Goal: Task Accomplishment & Management: Complete application form

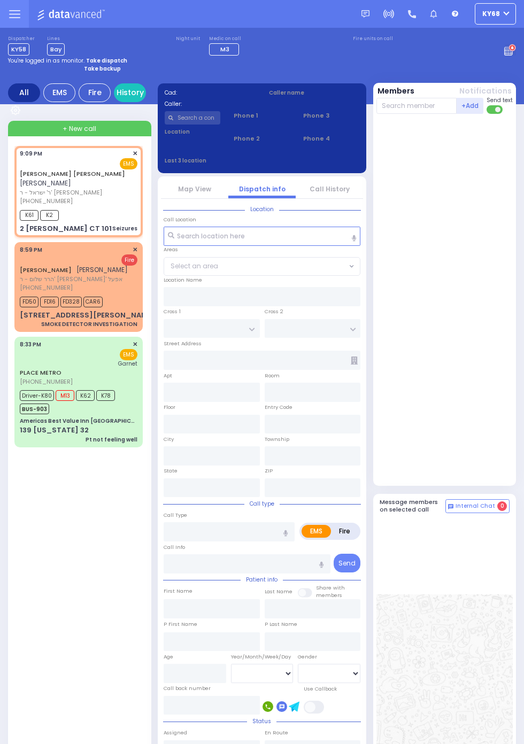
select select
type input "Seizures"
radio input "true"
type input "[PERSON_NAME]"
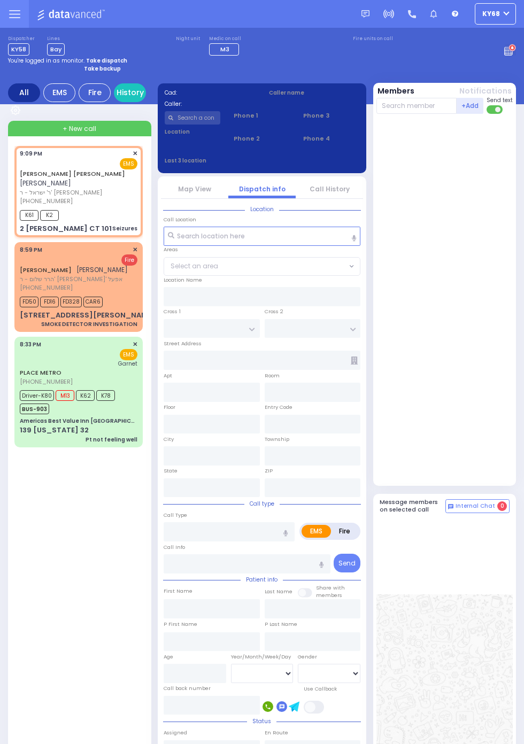
select select
type input "21:09"
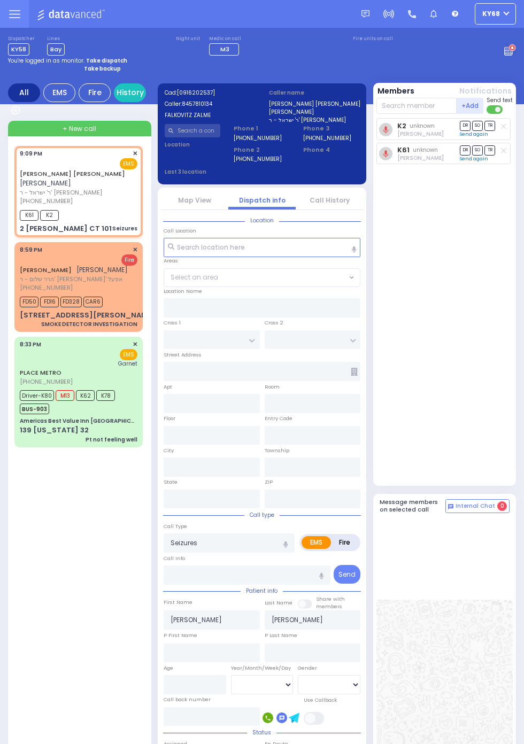
type input "[PERSON_NAME] COURT"
type input "SCHUNNEMUNK RD"
type input "2 [PERSON_NAME] CT"
type input "101"
type input "Monroe"
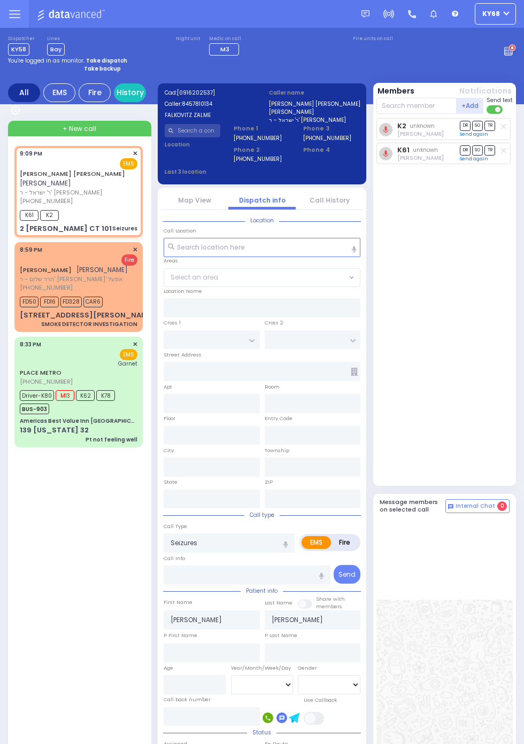
type input "[US_STATE]"
type input "10950"
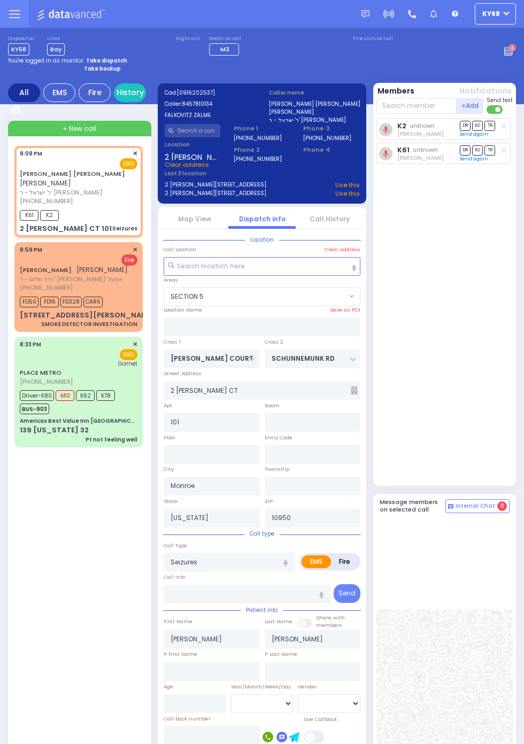
select select "SECTION 5"
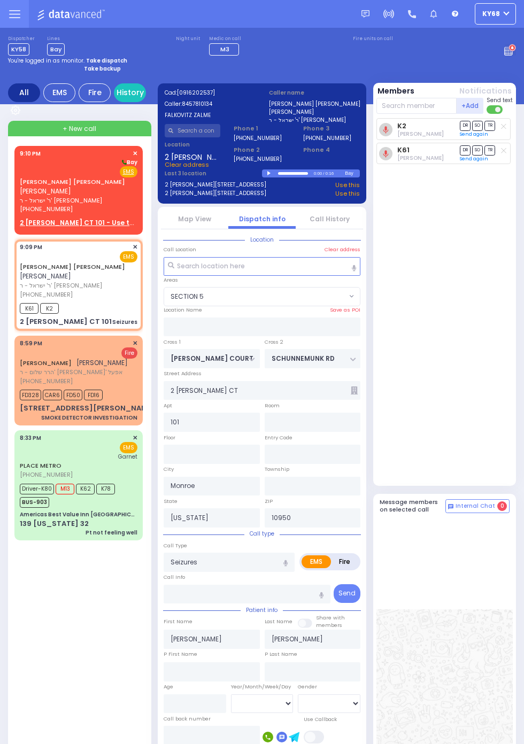
click at [323, 216] on link "Call History" at bounding box center [330, 218] width 40 height 9
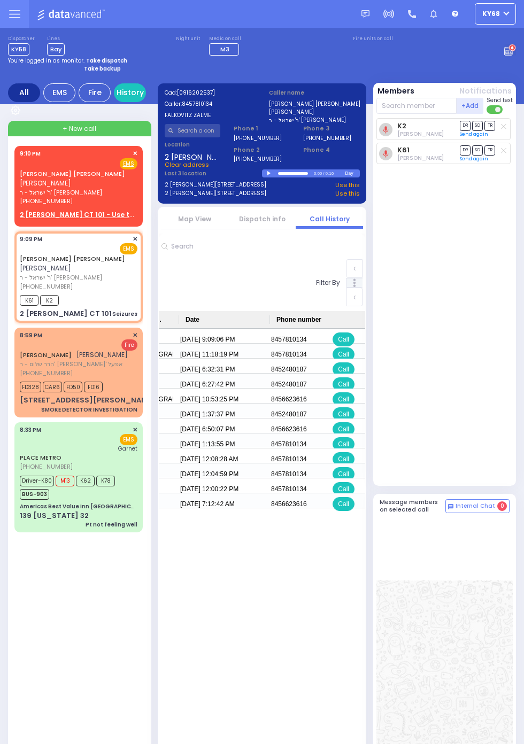
scroll to position [0, 491]
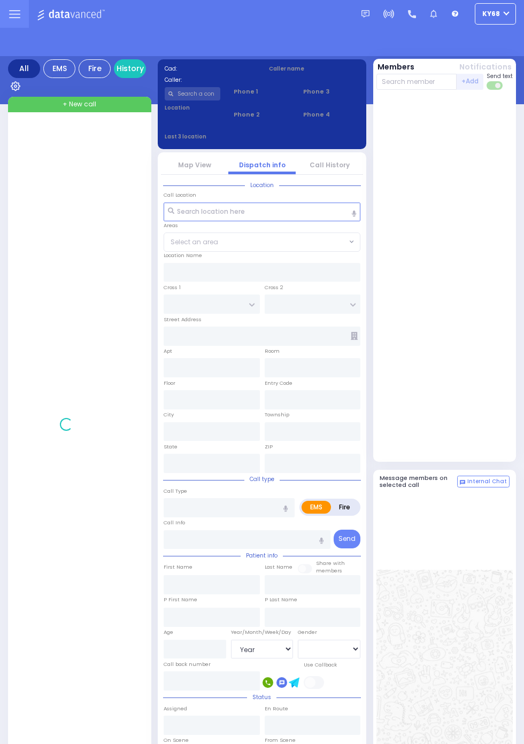
select select "Year"
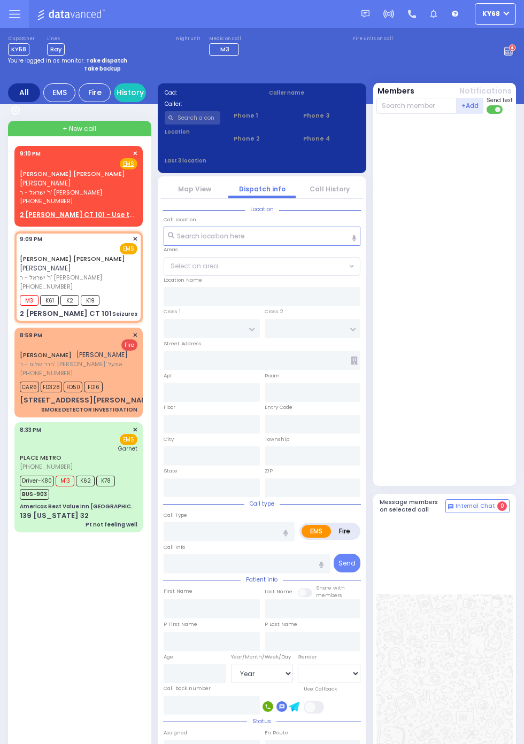
select select
type input "Seizures"
radio input "true"
type input "[PERSON_NAME]"
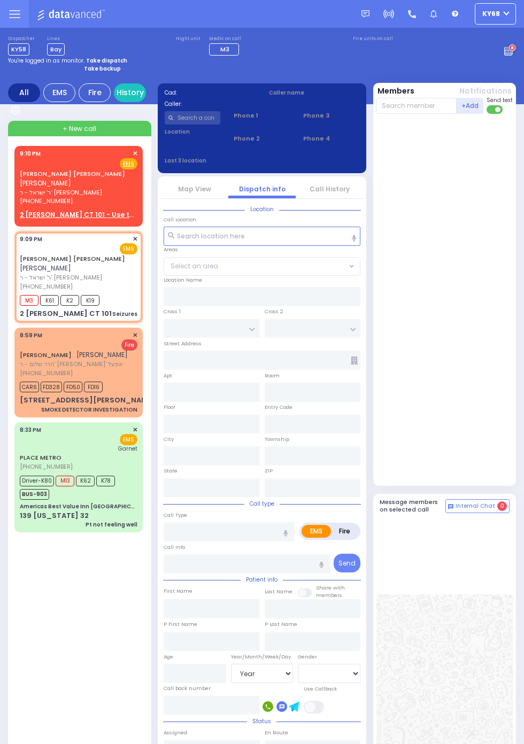
select select
type input "21:09"
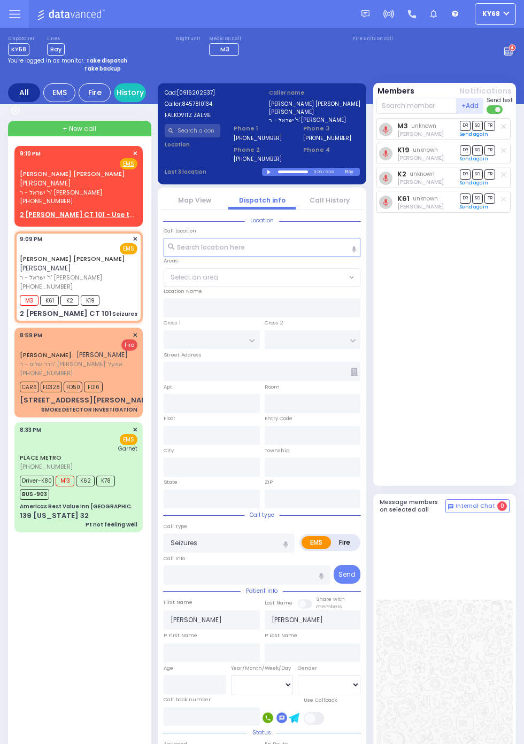
type input "[PERSON_NAME] COURT"
type input "SCHUNNEMUNK RD"
type input "2 [PERSON_NAME] CT"
type input "101"
type input "Monroe"
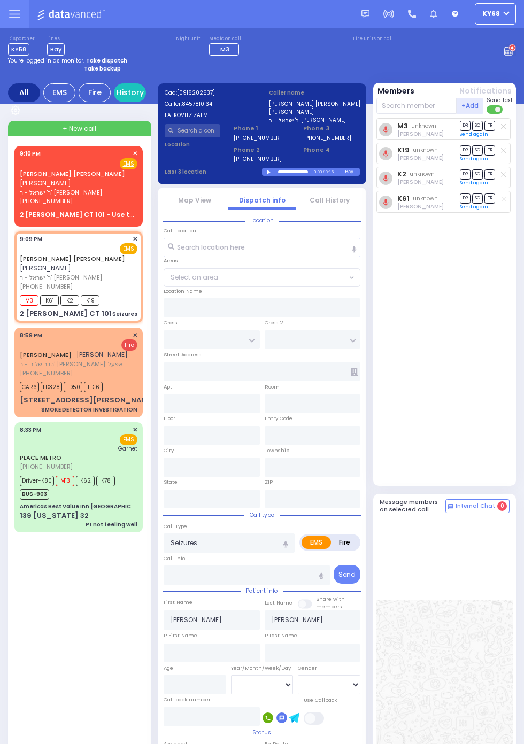
type input "[US_STATE]"
type input "10950"
select select "SECTION 5"
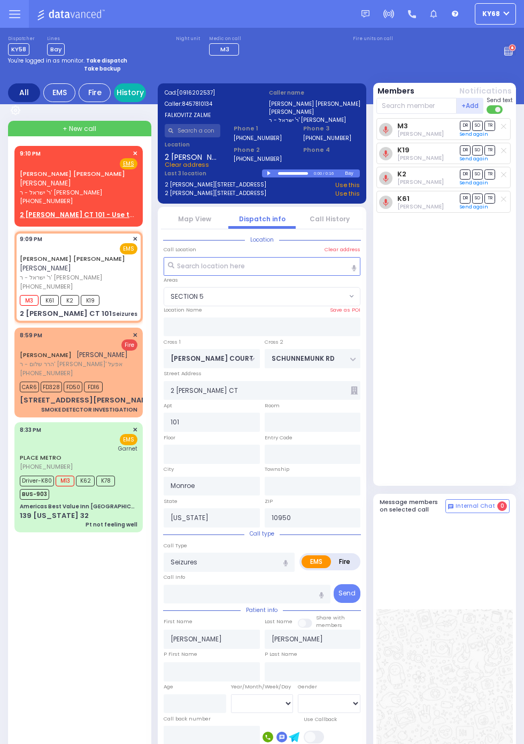
click at [146, 102] on link "History" at bounding box center [130, 92] width 32 height 19
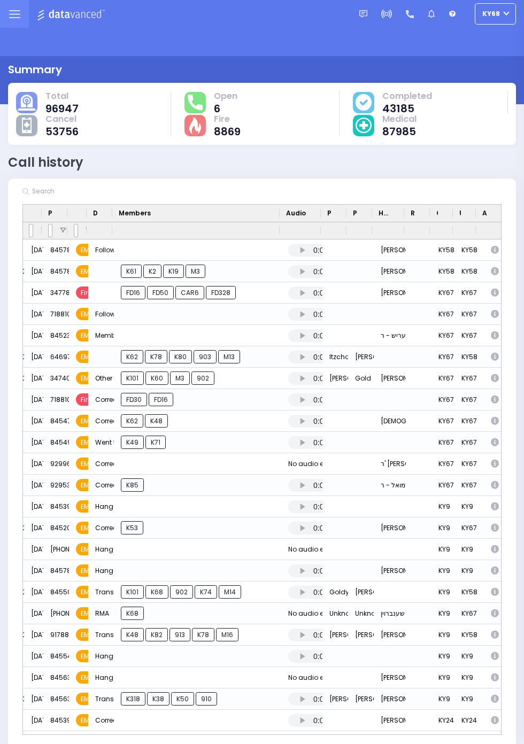
scroll to position [0, 141]
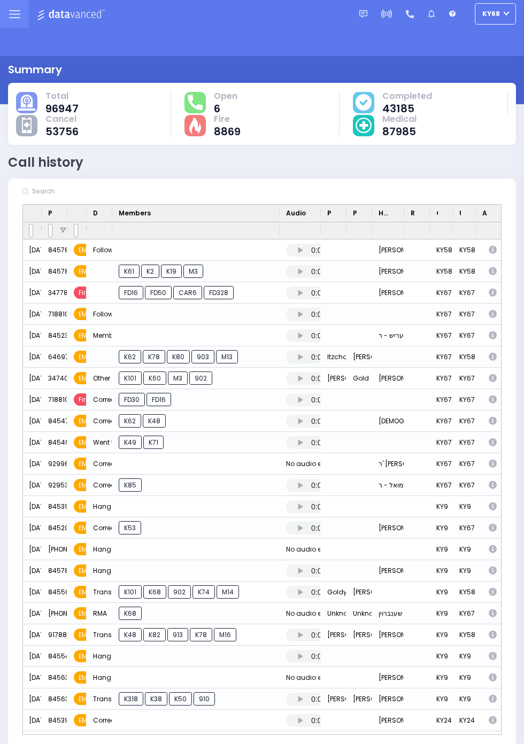
click at [499, 639] on icon "Press SPACE to select this row." at bounding box center [494, 635] width 11 height 9
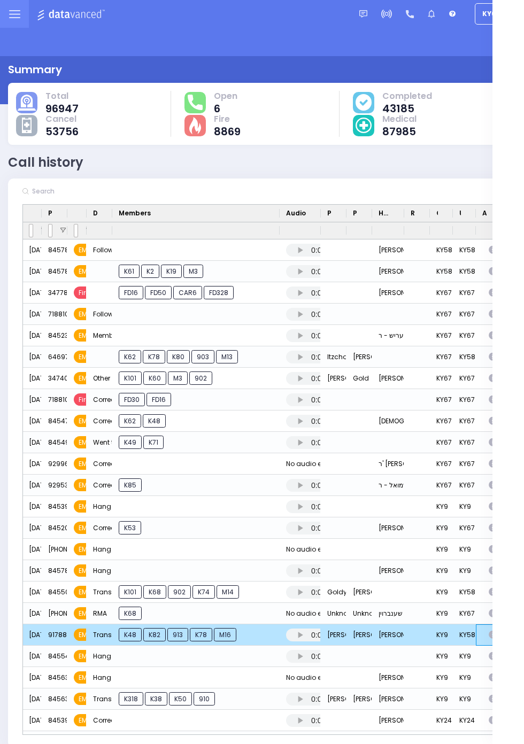
select select
select select "Transport"
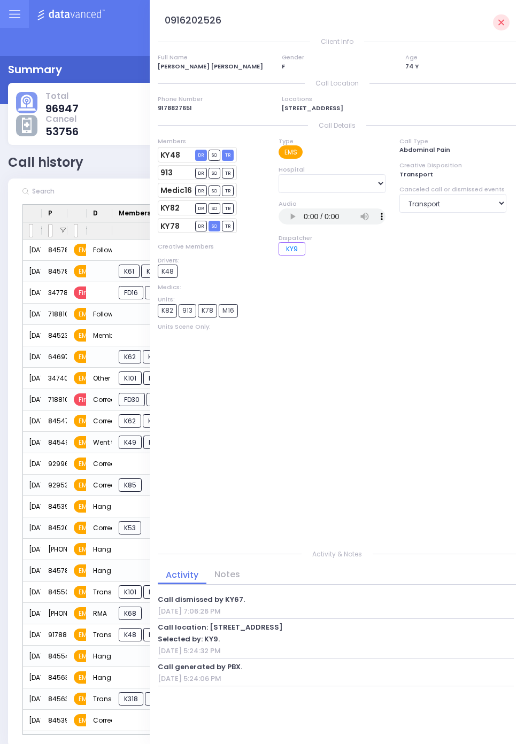
click at [123, 63] on div "Summary" at bounding box center [262, 69] width 508 height 16
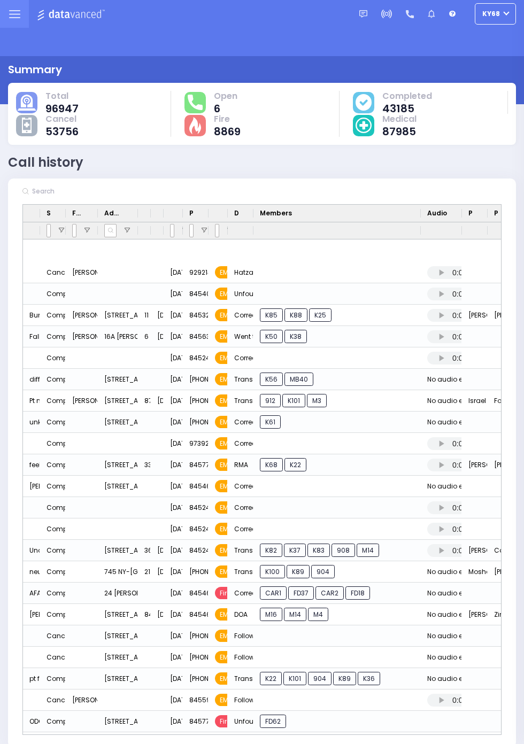
scroll to position [308, 0]
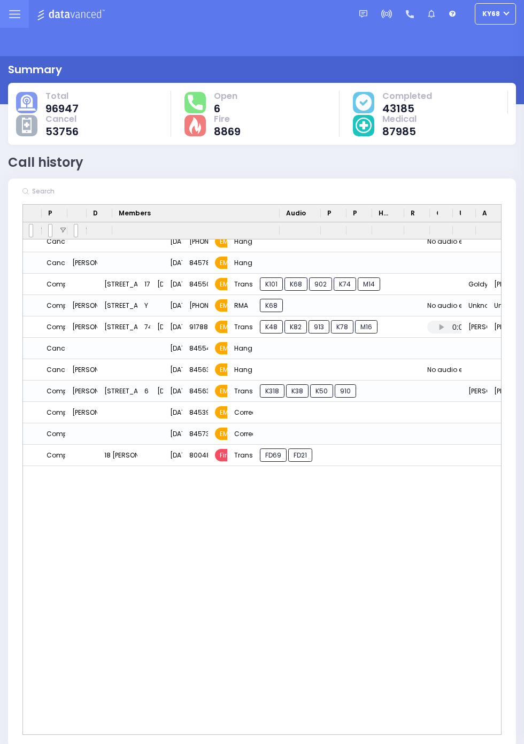
click at [488, 316] on div "Unknown" at bounding box center [501, 305] width 26 height 21
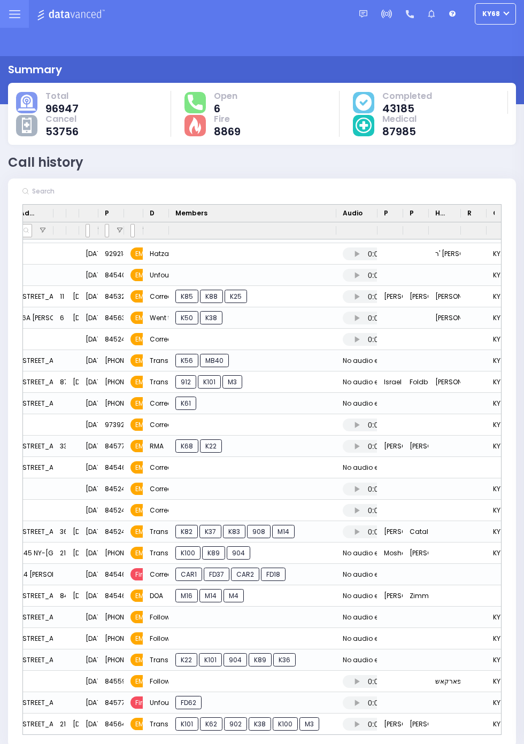
scroll to position [0, 141]
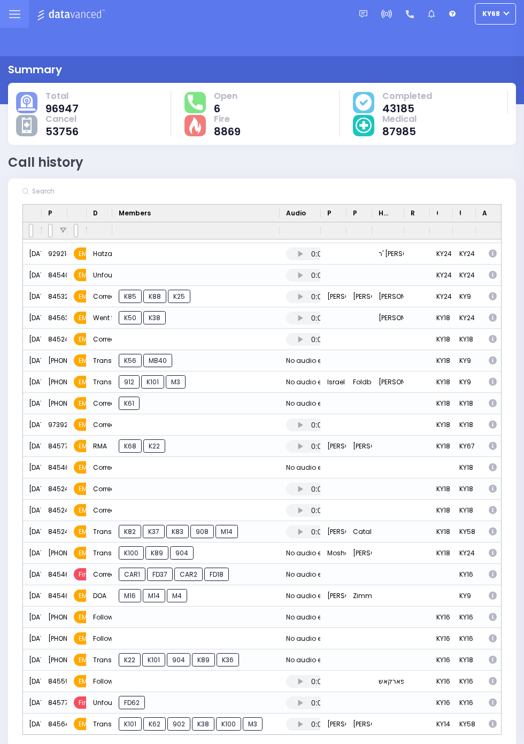
click at [490, 593] on icon "Press SPACE to select this row." at bounding box center [494, 596] width 11 height 9
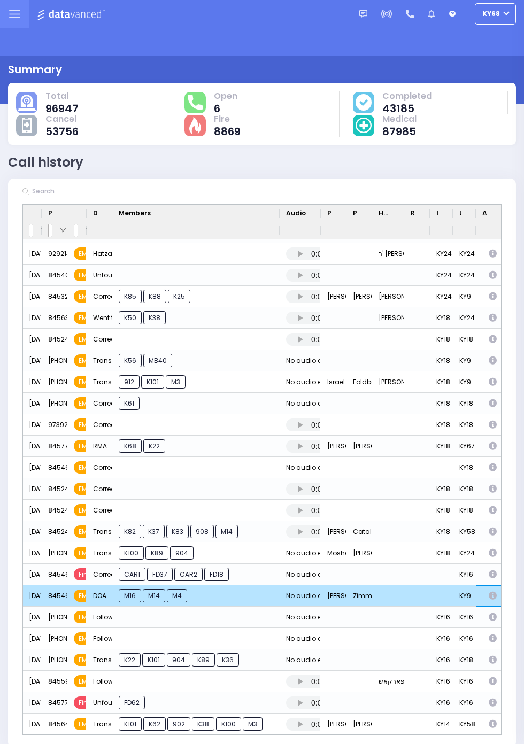
select select
select select "DOA"
